Goal: Task Accomplishment & Management: Use online tool/utility

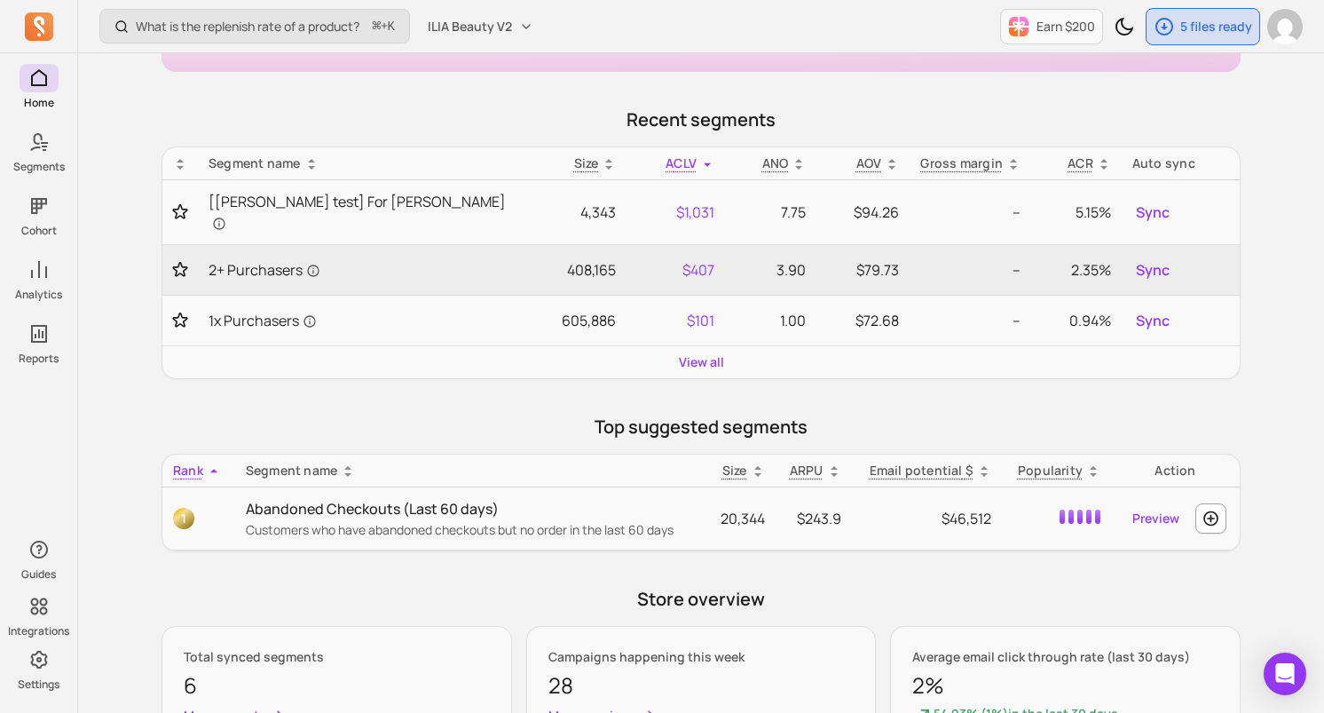
scroll to position [237, 0]
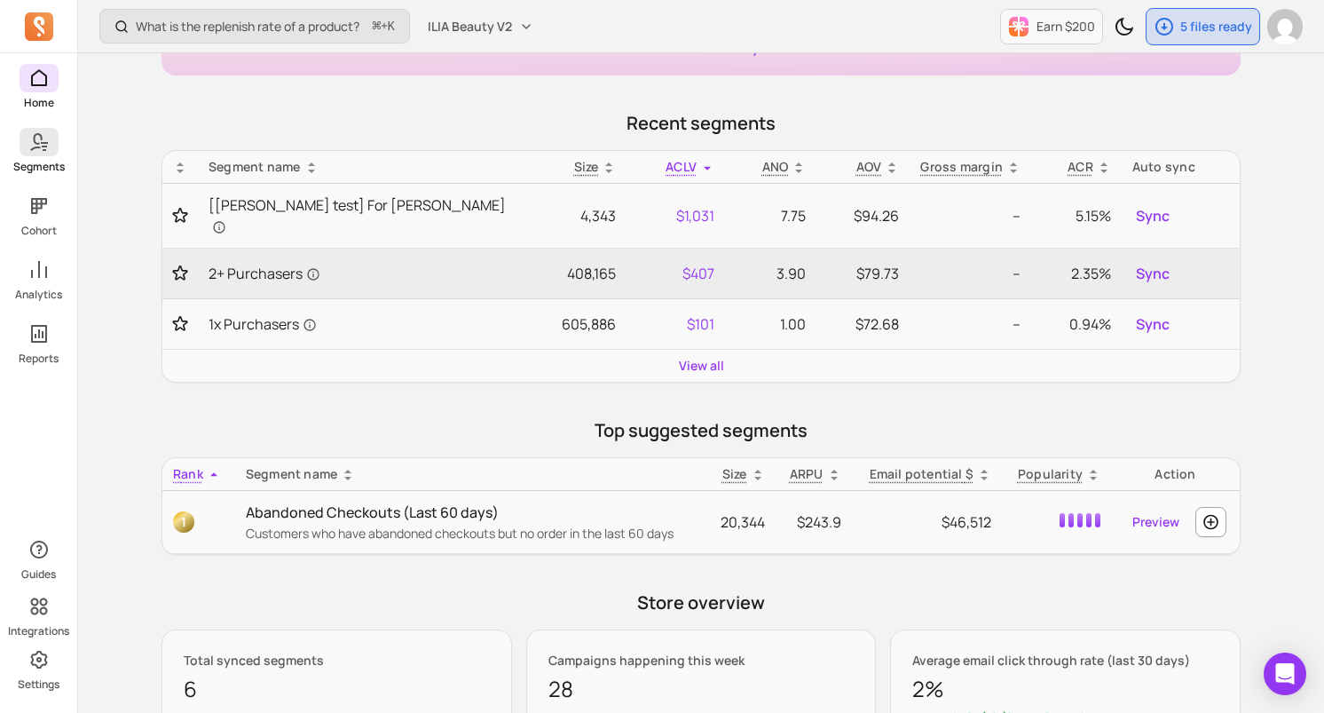
click at [61, 152] on link "Segments" at bounding box center [38, 151] width 77 height 46
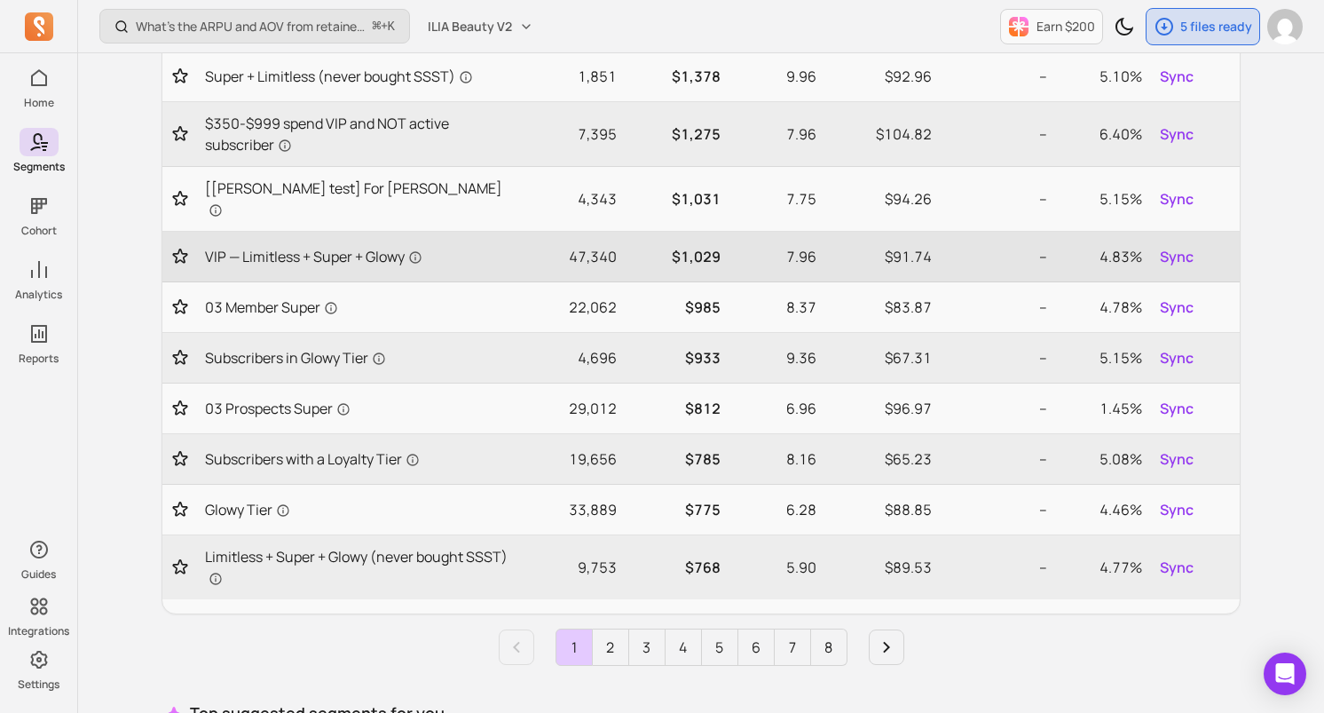
scroll to position [720, 0]
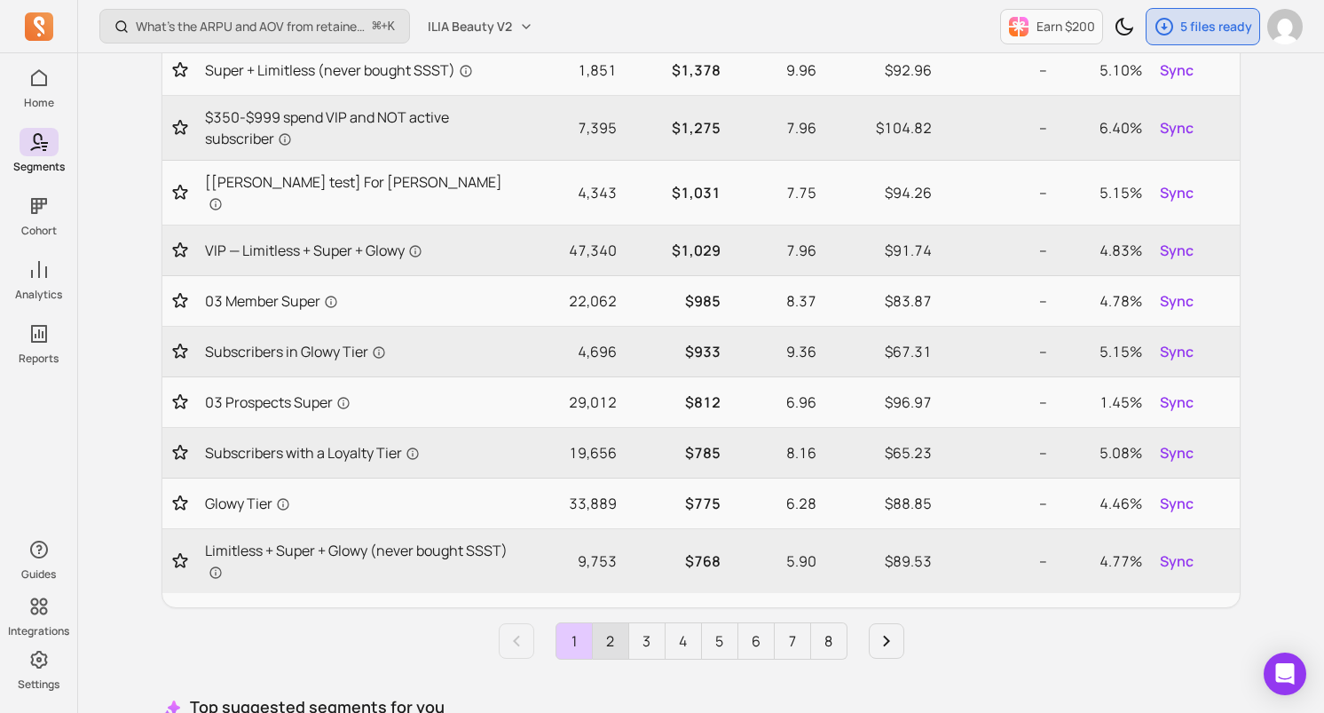
click at [604, 628] on link "2" at bounding box center [611, 641] width 36 height 36
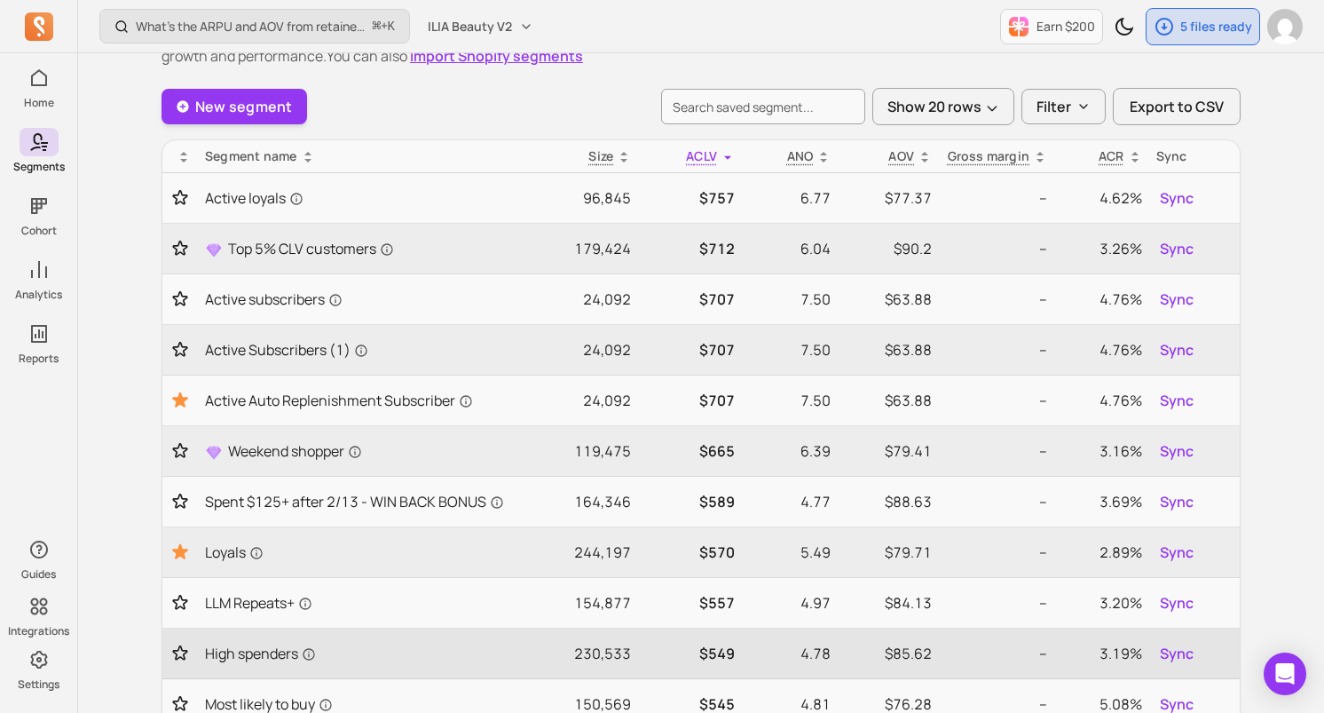
scroll to position [0, 0]
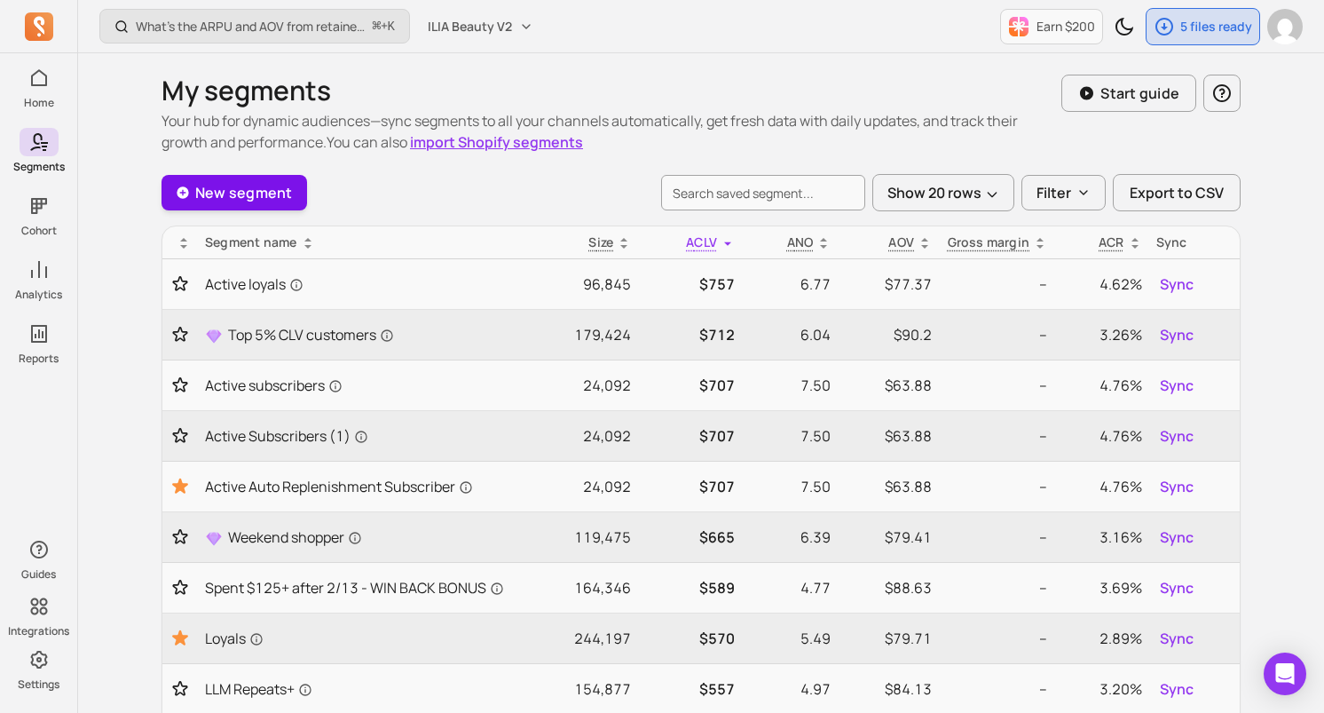
click at [251, 190] on link "New segment" at bounding box center [235, 193] width 146 height 36
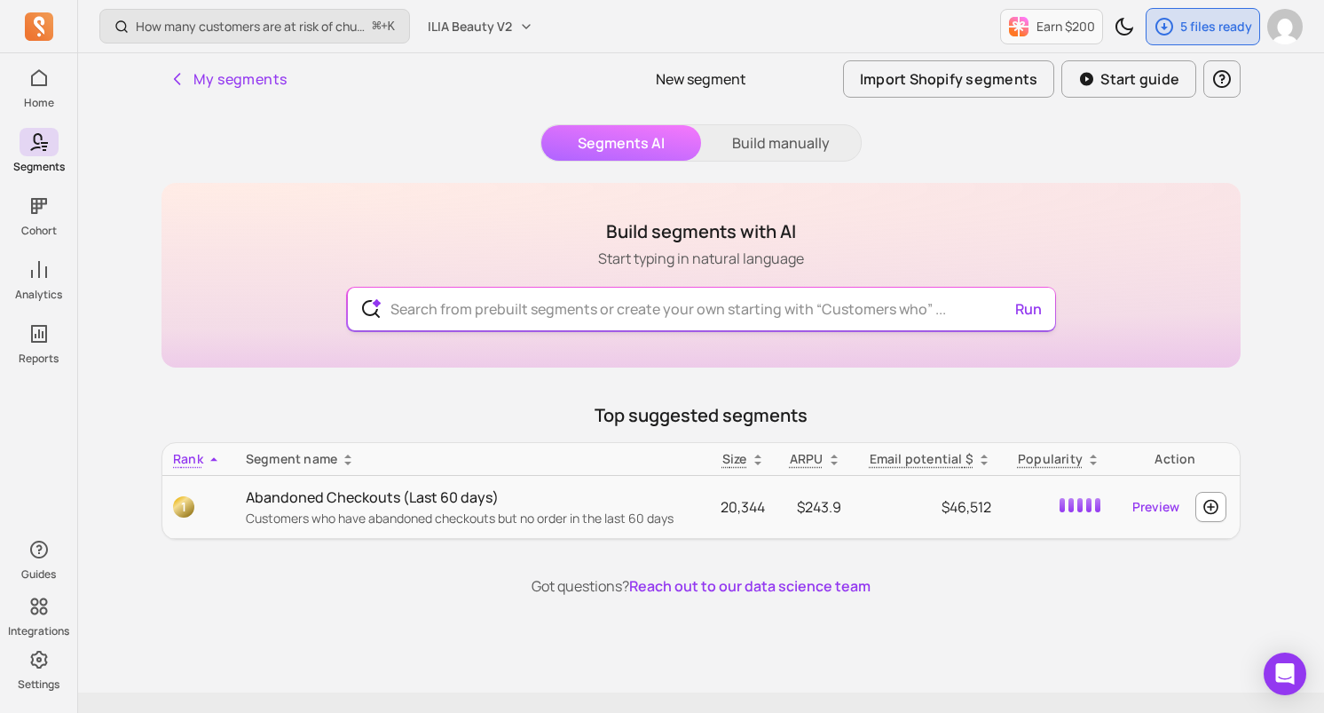
click at [546, 312] on input "text" at bounding box center [701, 309] width 651 height 43
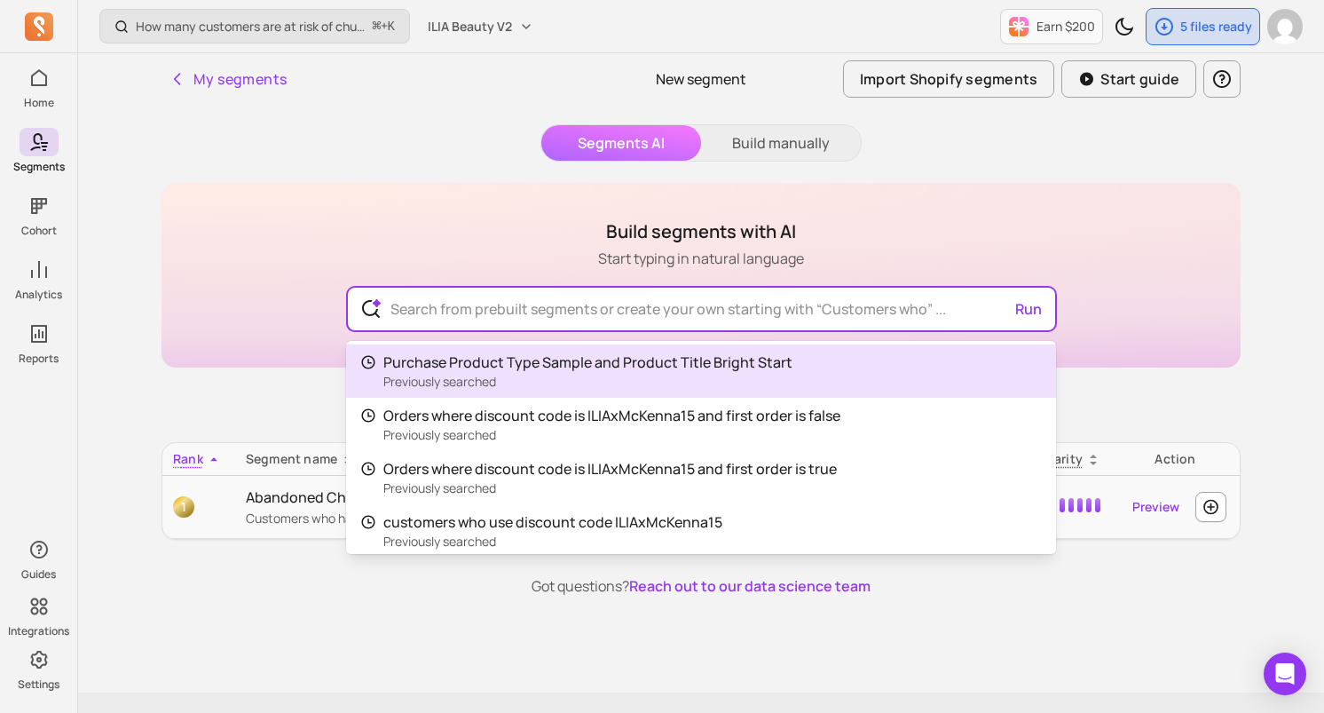
click at [512, 208] on div "Build segments with AI Start typing in natural language Run Purchase Product Ty…" at bounding box center [701, 275] width 1079 height 185
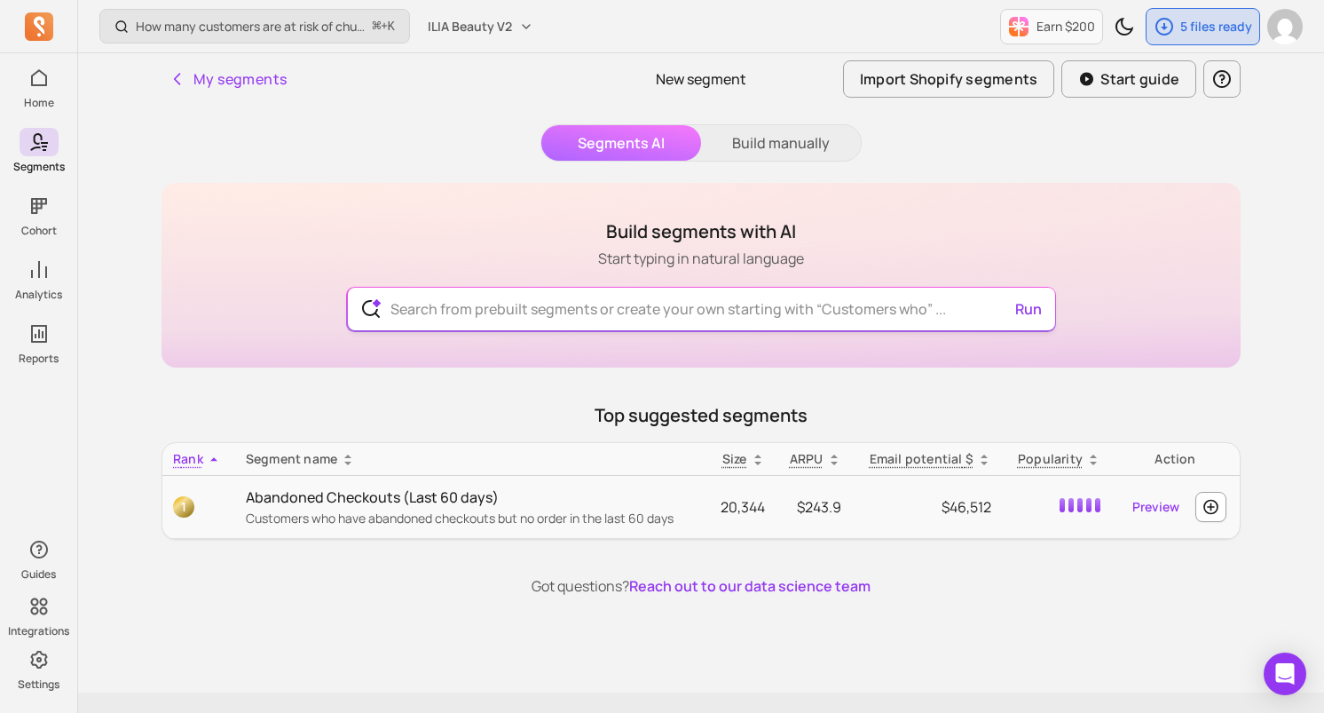
click at [528, 317] on input "text" at bounding box center [701, 309] width 651 height 43
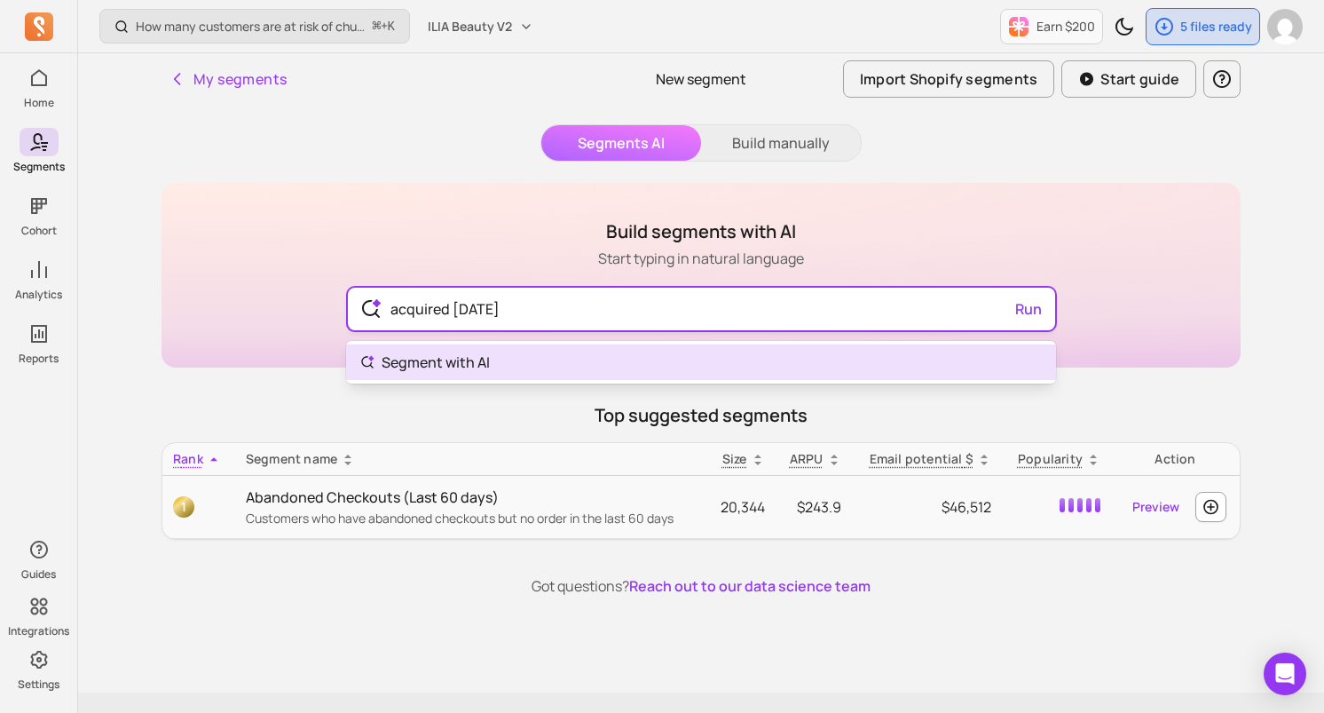
click at [451, 308] on input "acquired [DATE]" at bounding box center [701, 309] width 651 height 43
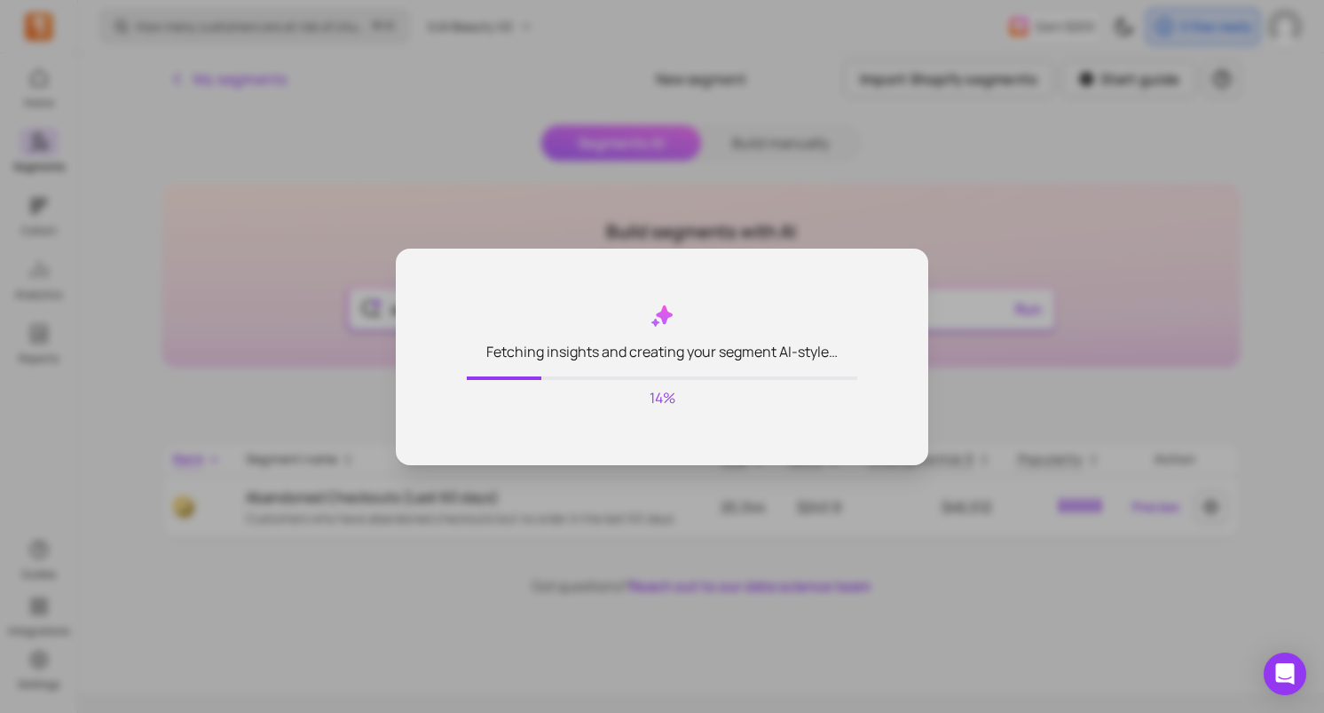
type input "acquired at least [DATE]"
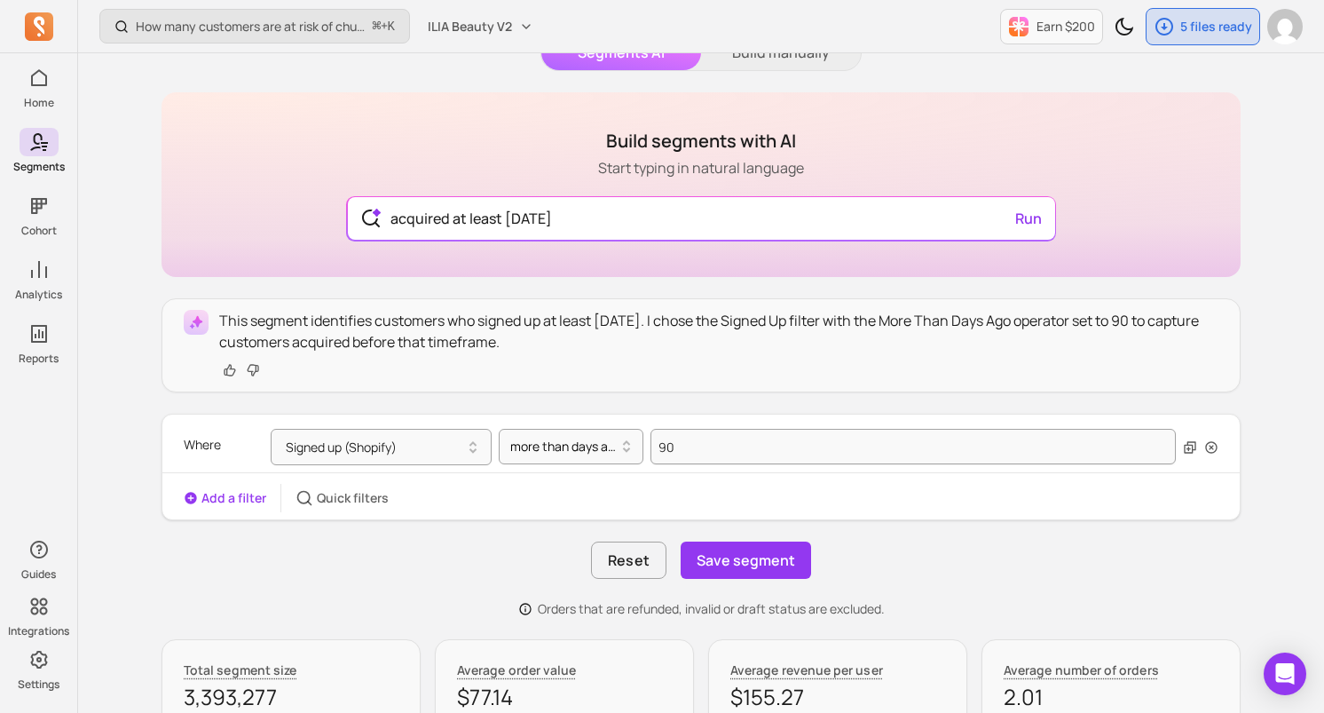
scroll to position [93, 0]
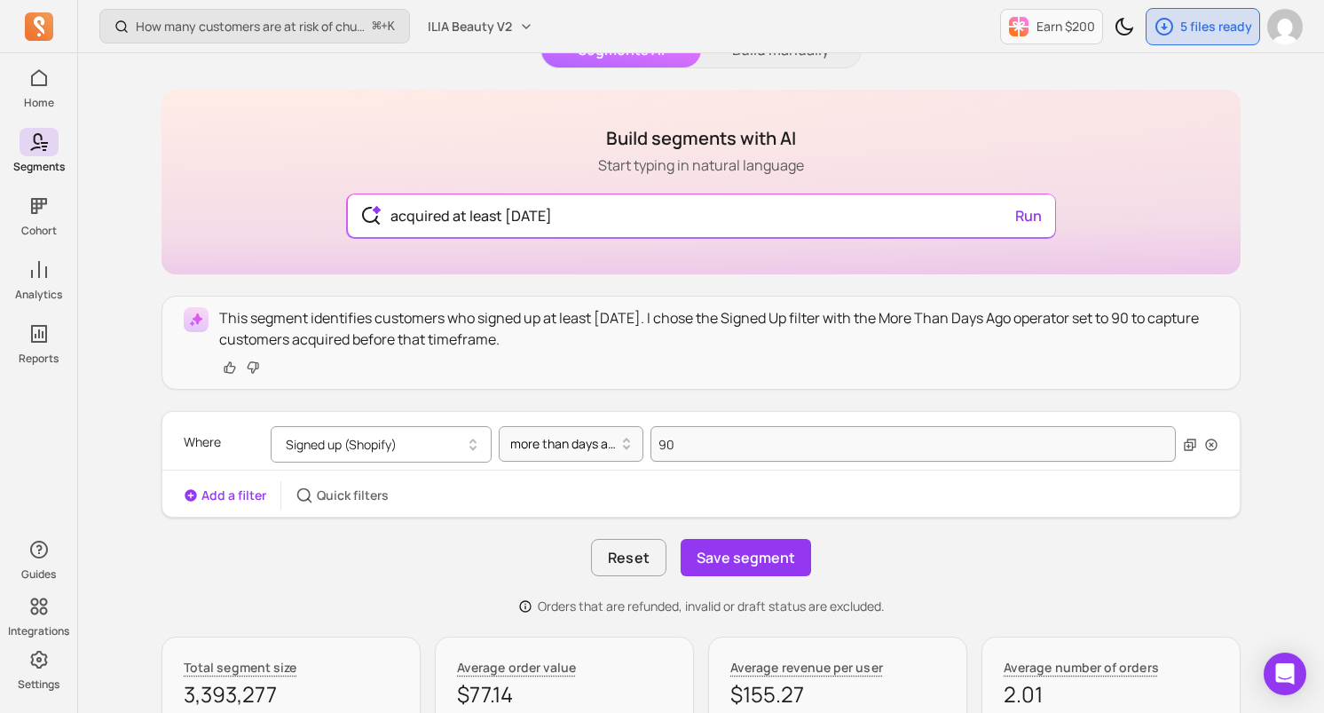
click at [418, 447] on button "Signed up (Shopify)" at bounding box center [381, 444] width 221 height 36
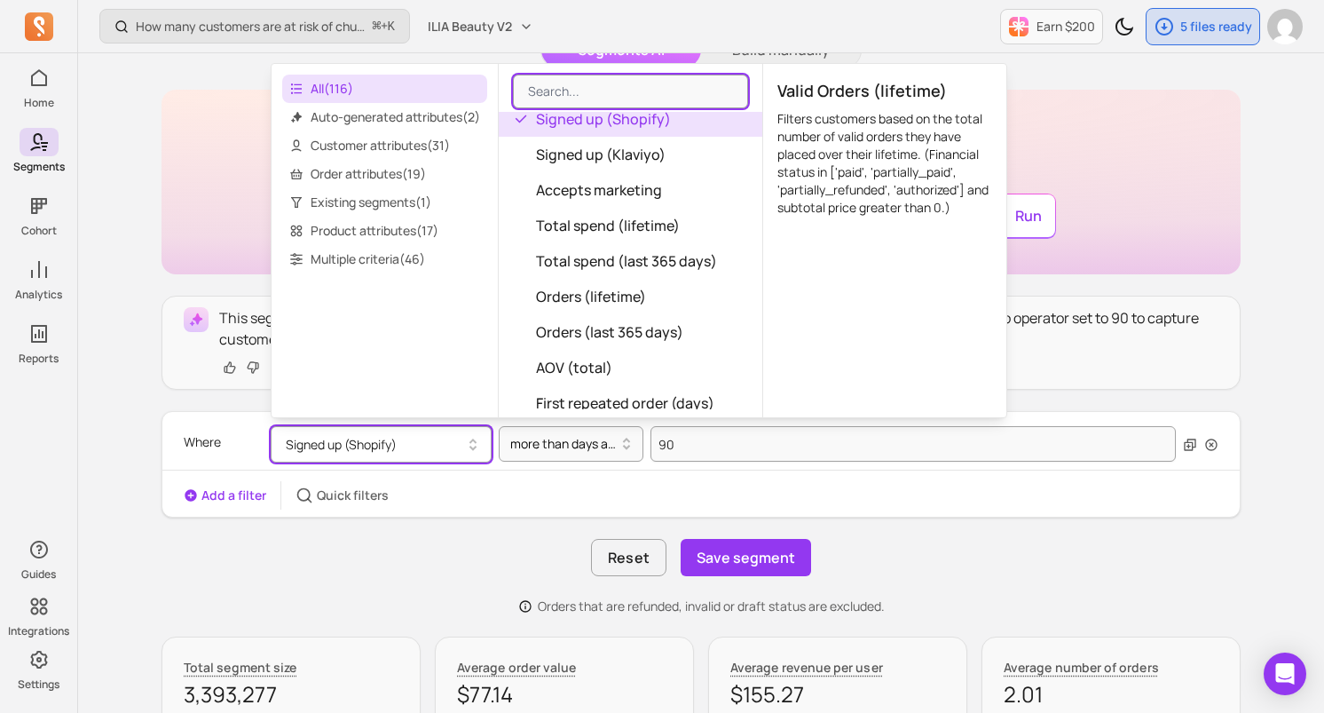
scroll to position [291, 0]
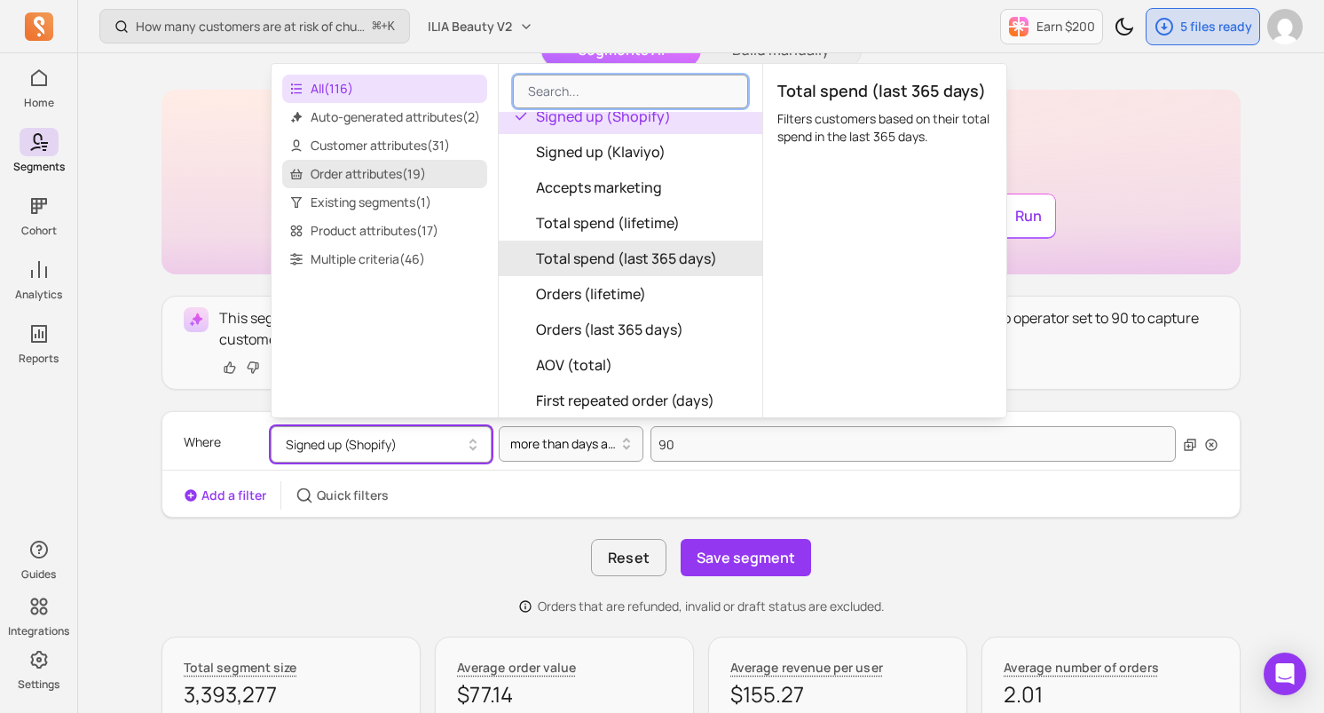
click at [407, 176] on span "Order attributes ( 19 )" at bounding box center [384, 174] width 205 height 28
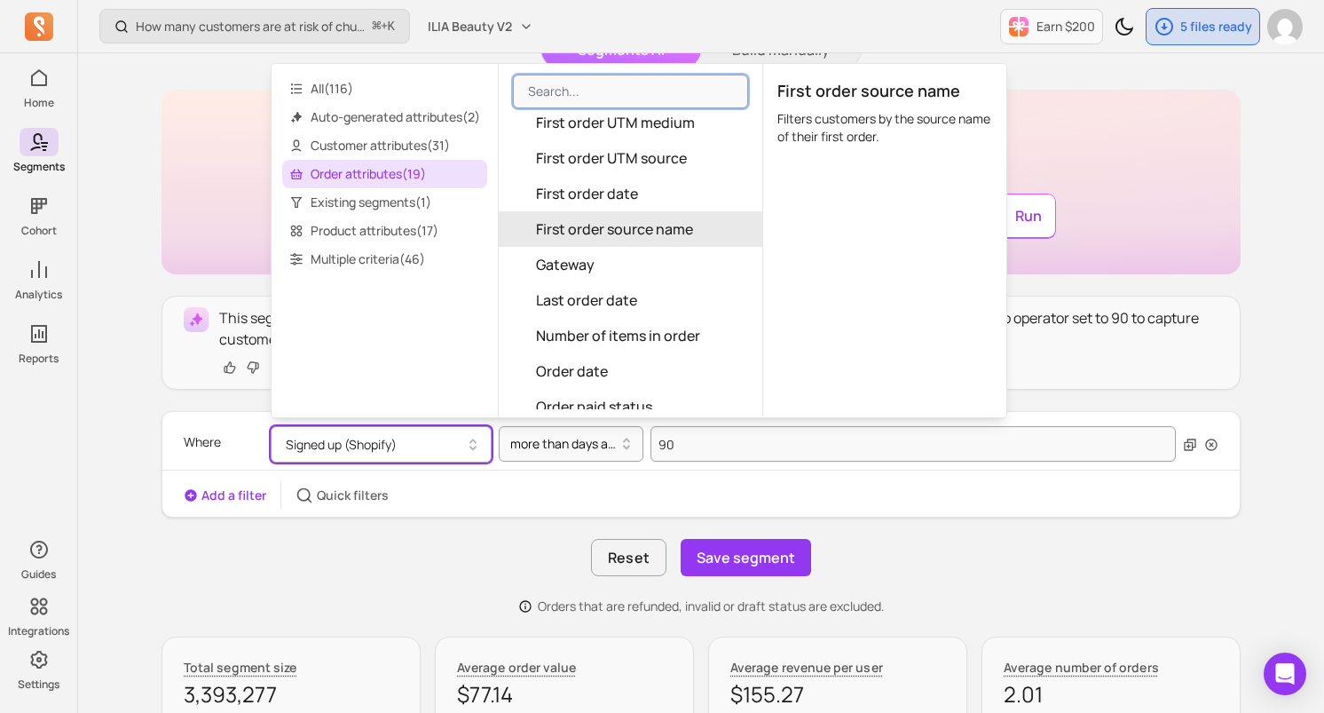
scroll to position [194, 0]
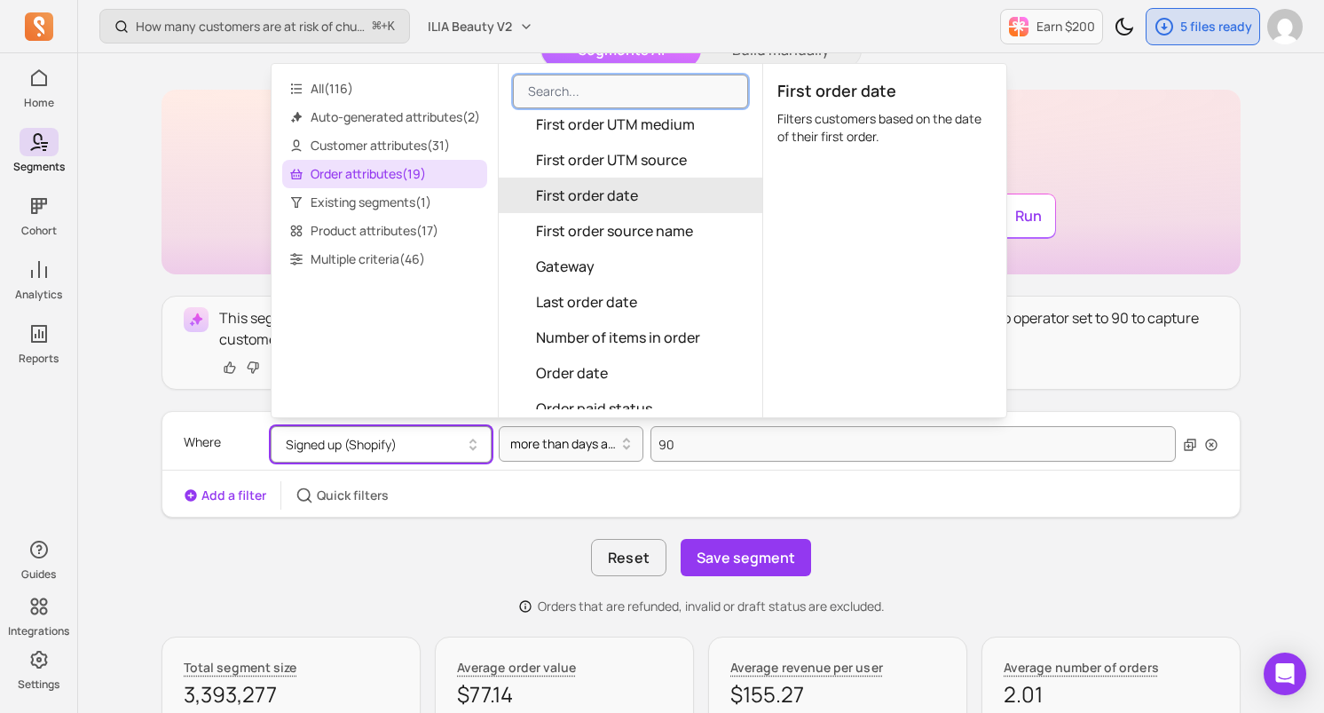
click at [594, 190] on span "First order date" at bounding box center [587, 195] width 102 height 21
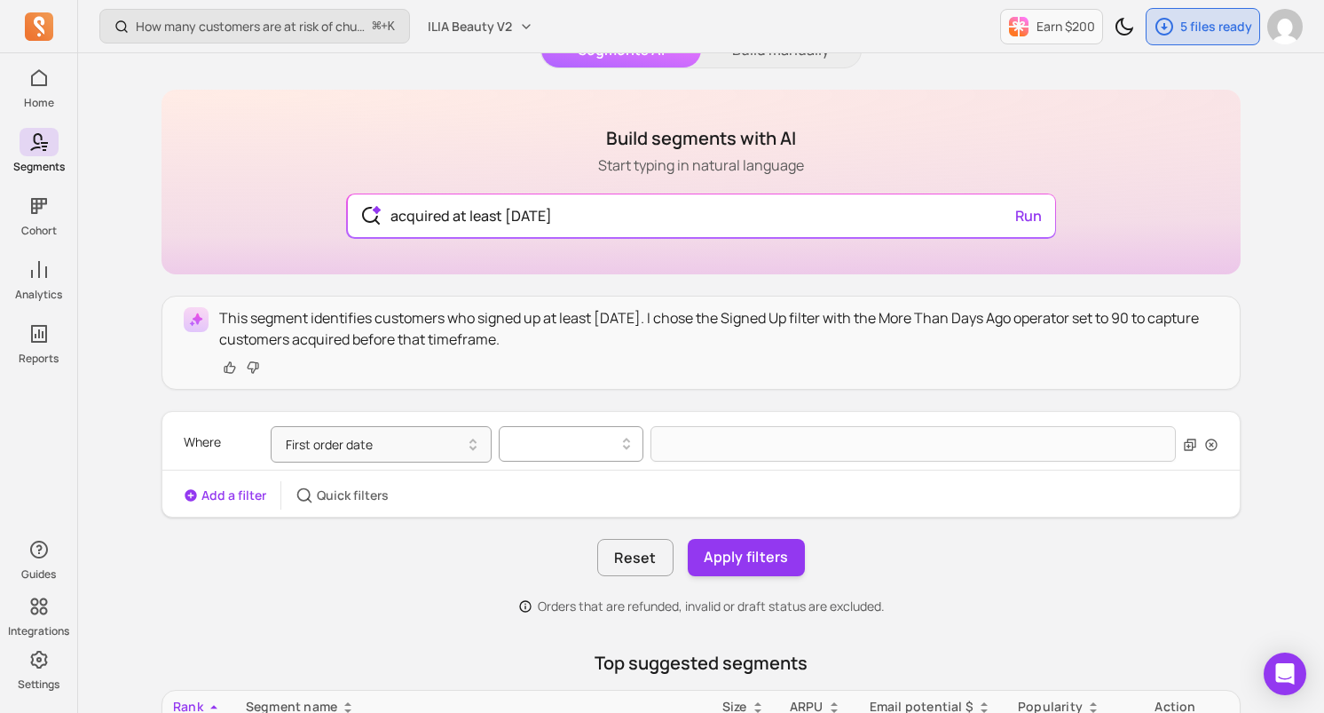
click at [559, 435] on div at bounding box center [563, 443] width 107 height 21
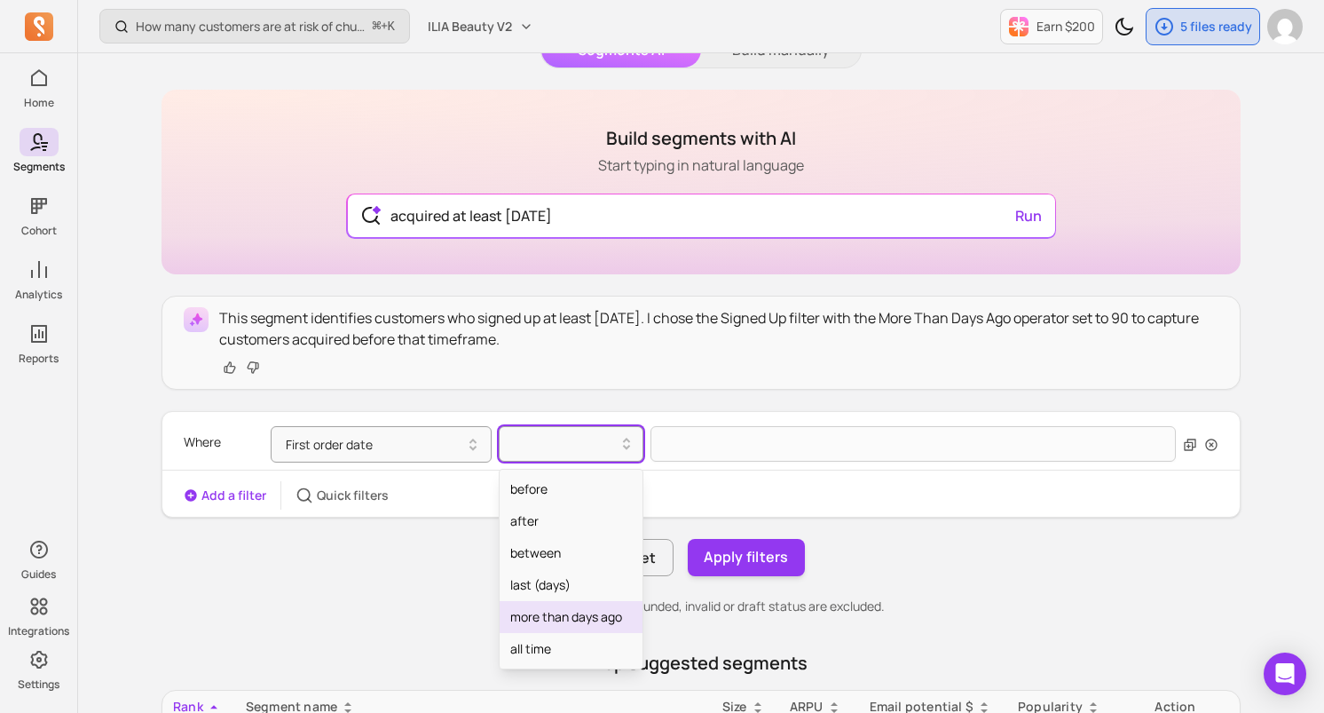
click at [579, 611] on div "more than days ago" at bounding box center [571, 617] width 143 height 32
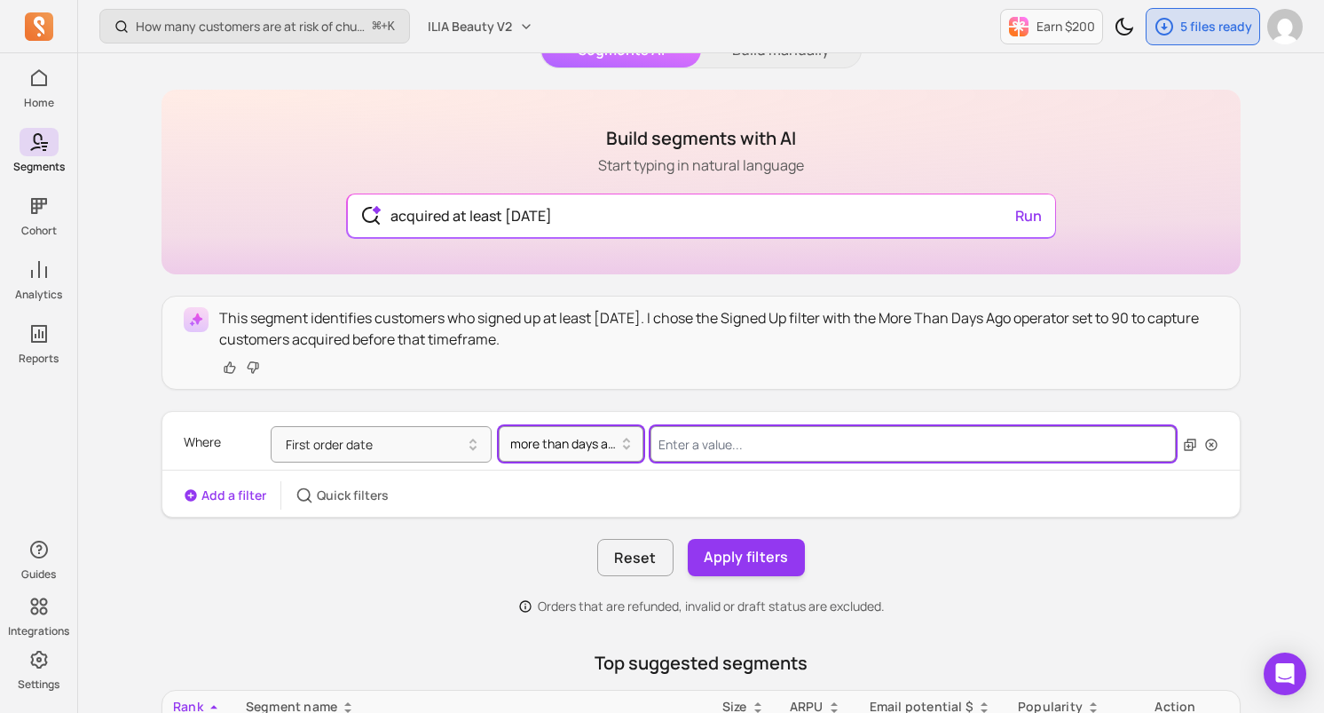
click at [687, 453] on input "Value for filter clause" at bounding box center [914, 444] width 526 height 36
type input "90"
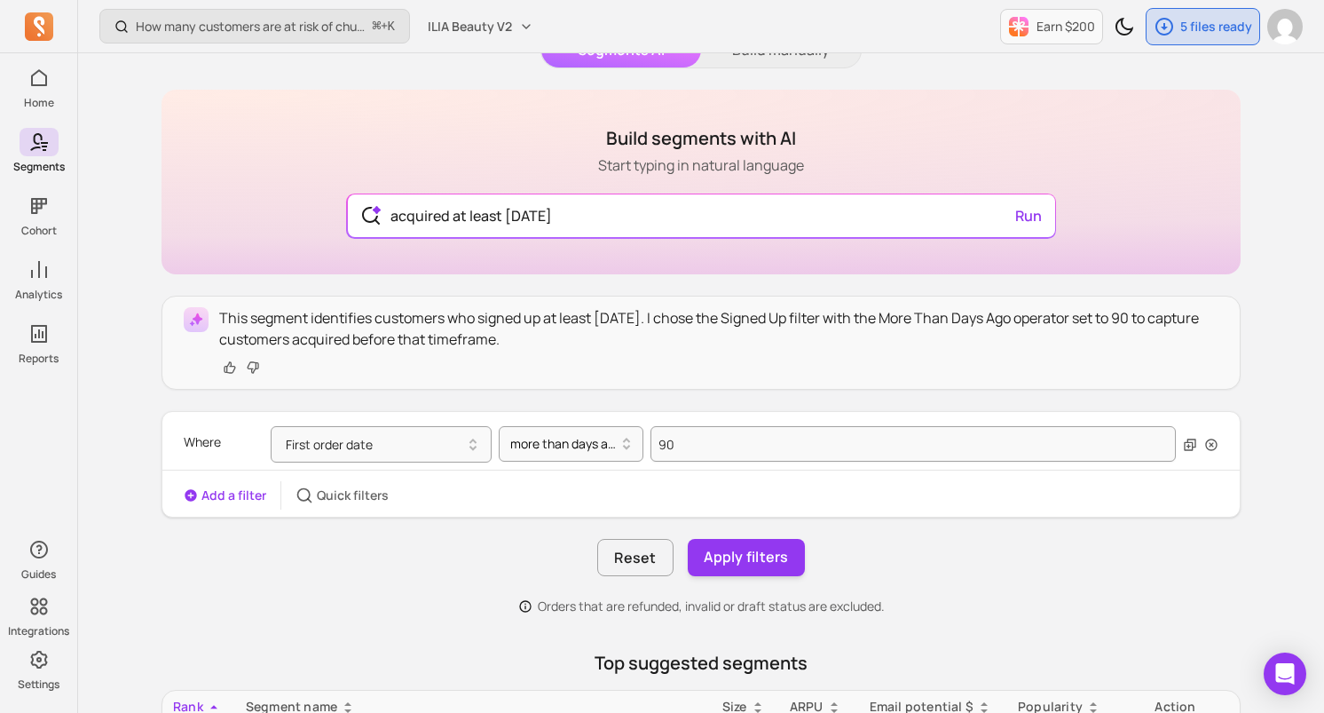
click at [736, 484] on div "Add a filter Quick filters" at bounding box center [701, 495] width 1078 height 28
click at [748, 558] on button "Apply filters" at bounding box center [746, 557] width 117 height 37
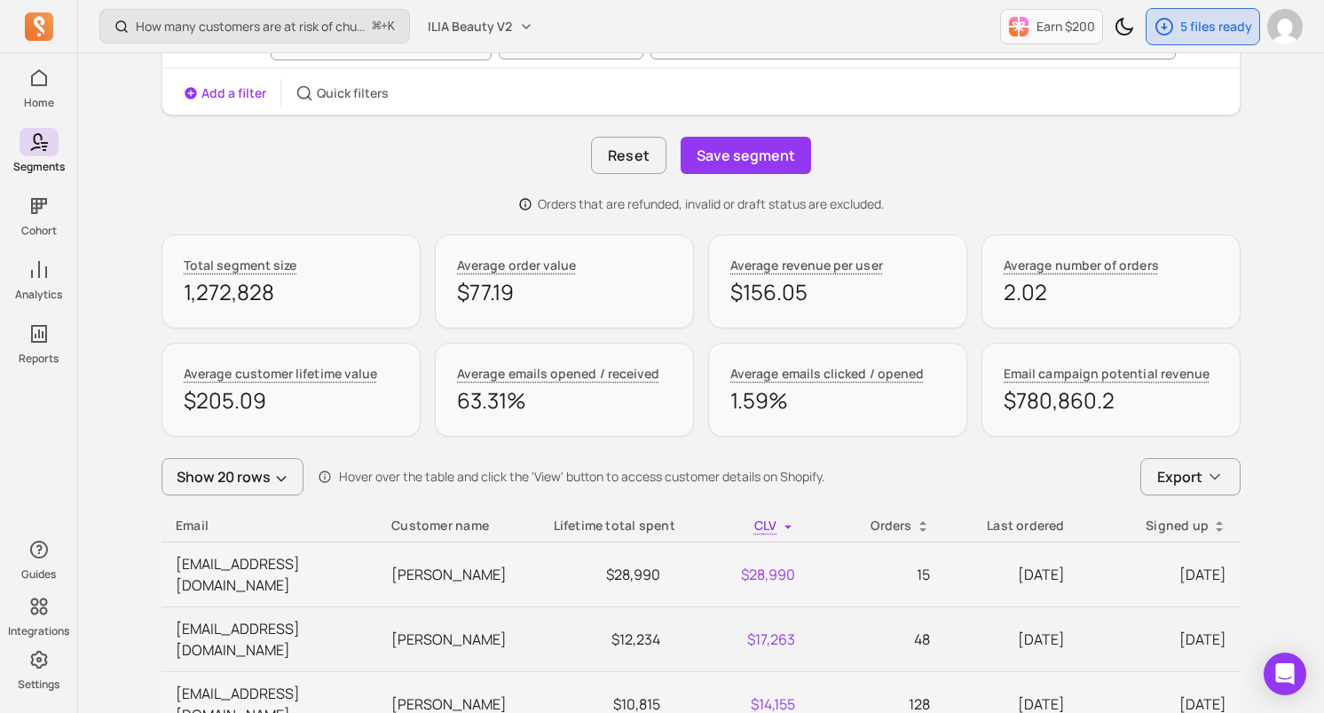
scroll to position [488, 0]
